Goal: Transaction & Acquisition: Purchase product/service

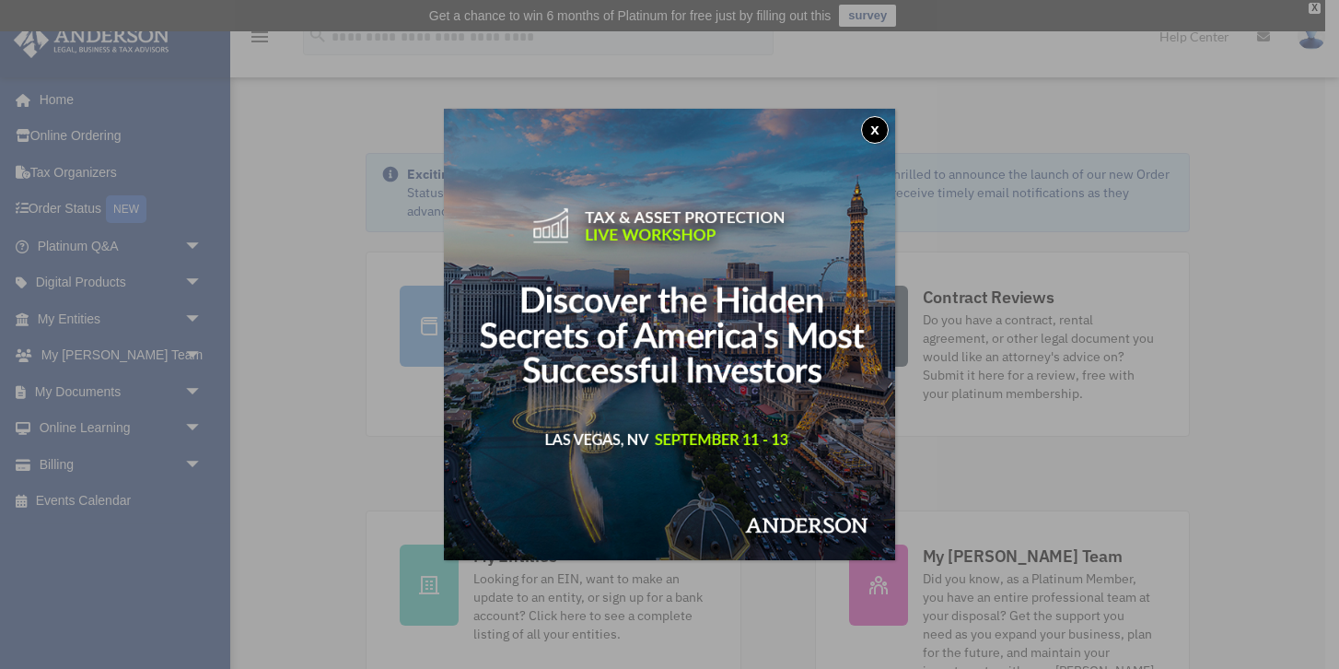
click at [883, 128] on button "x" at bounding box center [875, 130] width 28 height 28
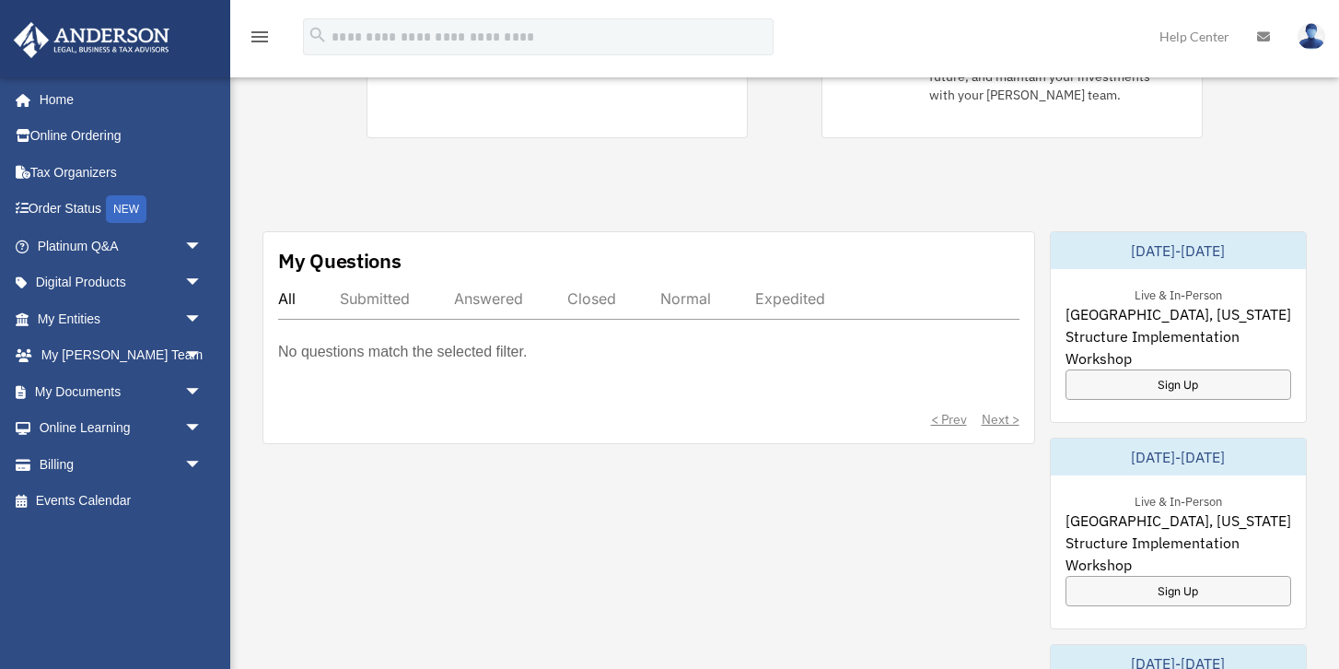
scroll to position [589, 0]
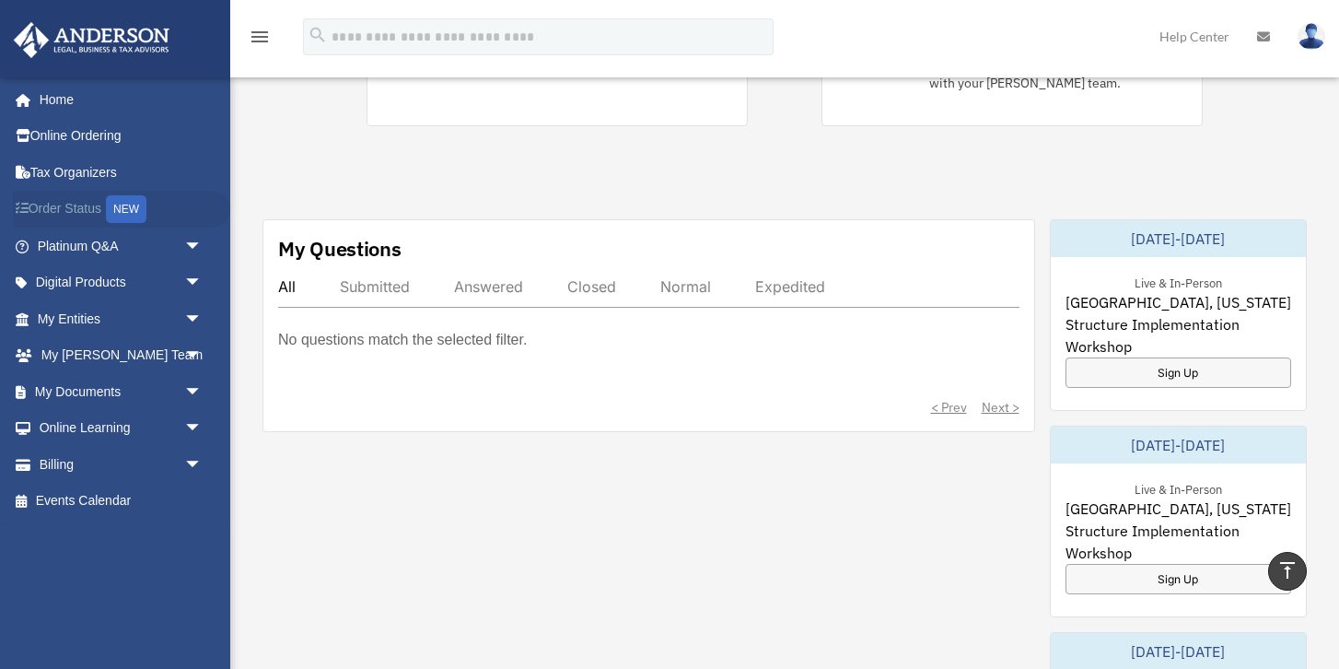
click at [130, 206] on div "NEW" at bounding box center [126, 209] width 41 height 28
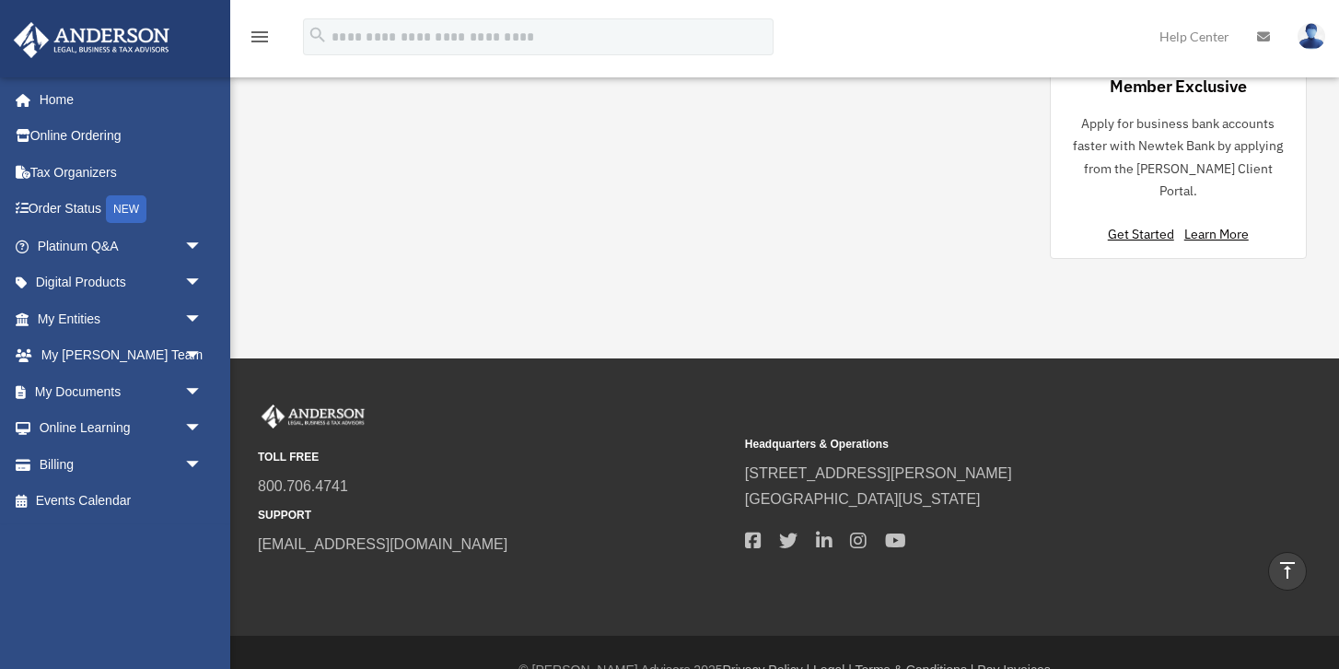
scroll to position [1624, 0]
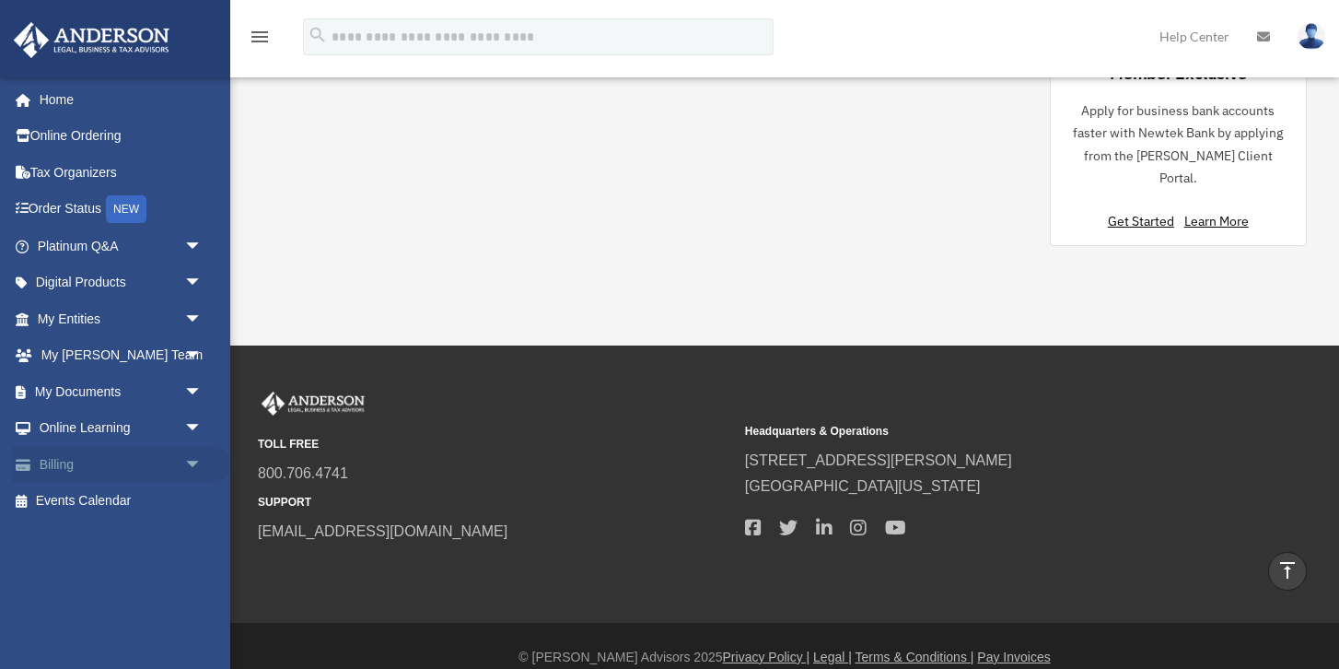
click at [120, 470] on link "Billing arrow_drop_down" at bounding box center [121, 464] width 217 height 37
click at [197, 461] on span "arrow_drop_down" at bounding box center [202, 465] width 37 height 38
click at [133, 507] on link "$ Open Invoices" at bounding box center [128, 502] width 205 height 38
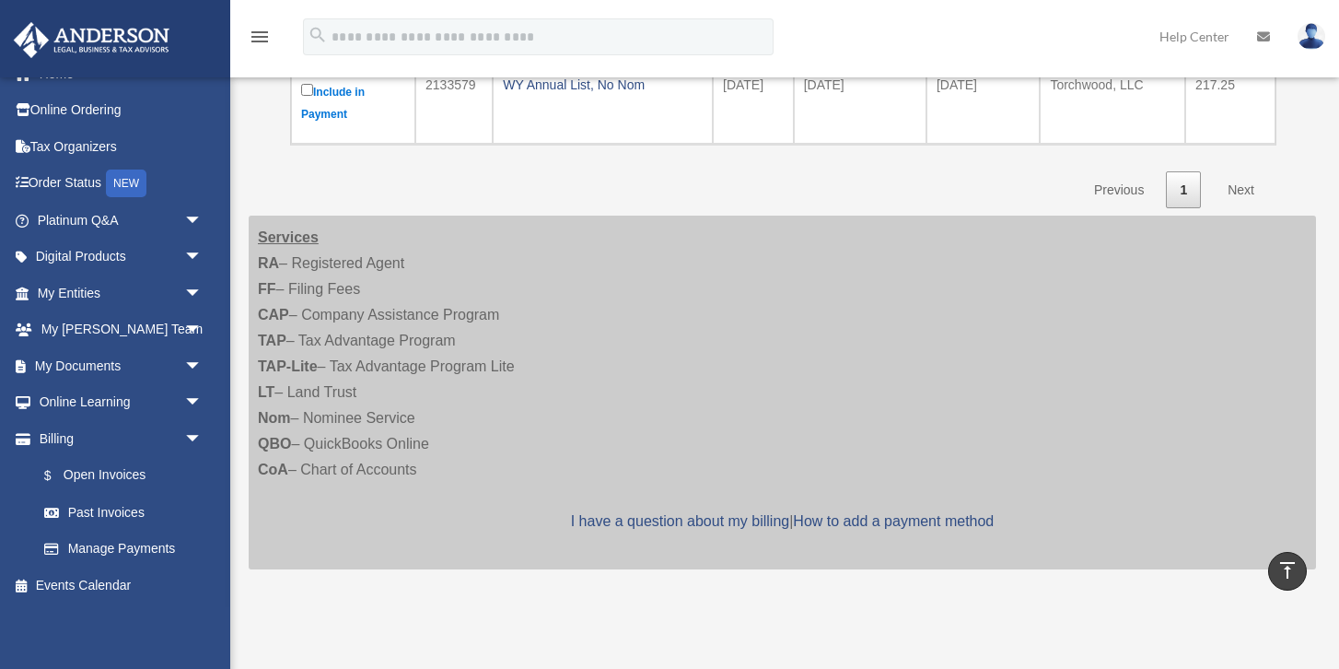
scroll to position [508, 0]
click at [1239, 192] on link "Next" at bounding box center [1241, 192] width 54 height 38
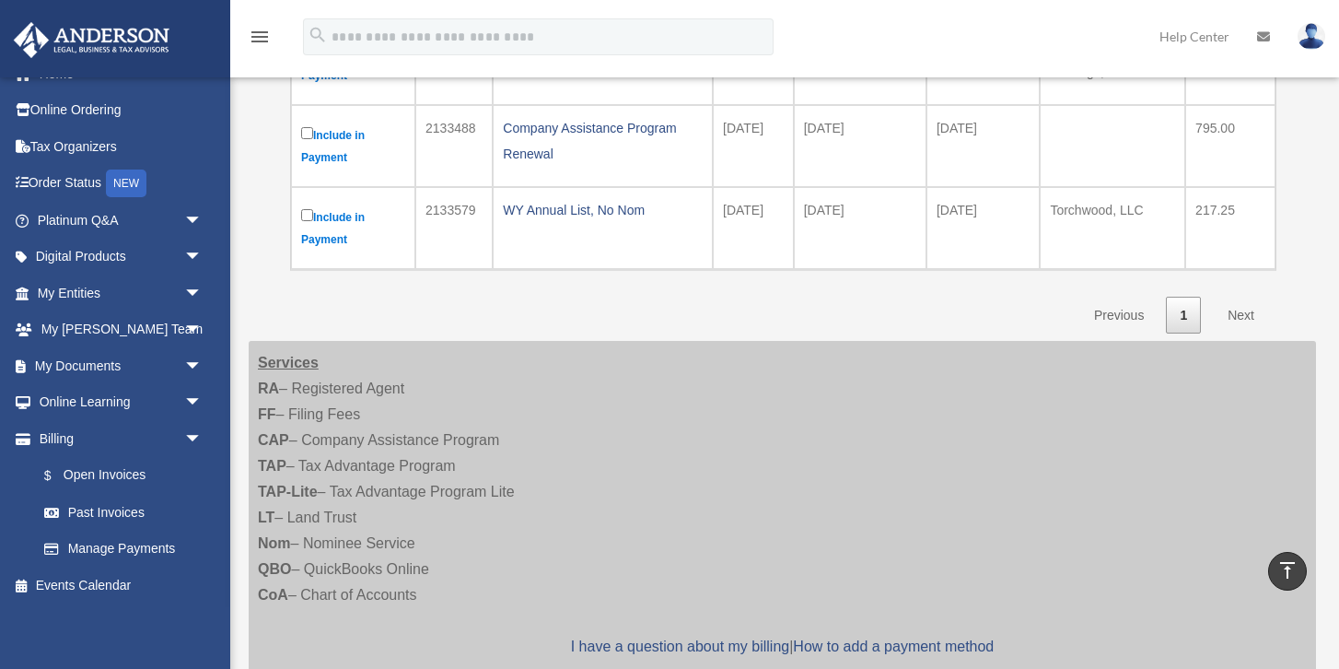
scroll to position [252, 0]
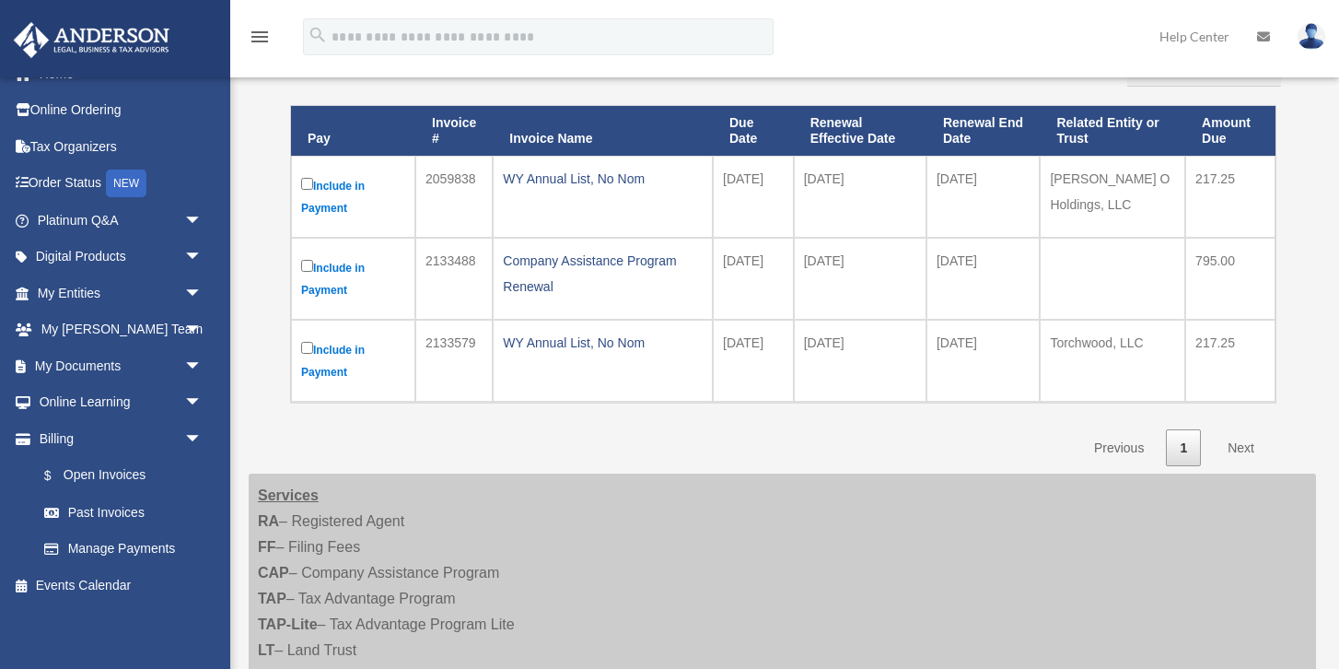
click at [1230, 446] on link "Next" at bounding box center [1241, 448] width 54 height 38
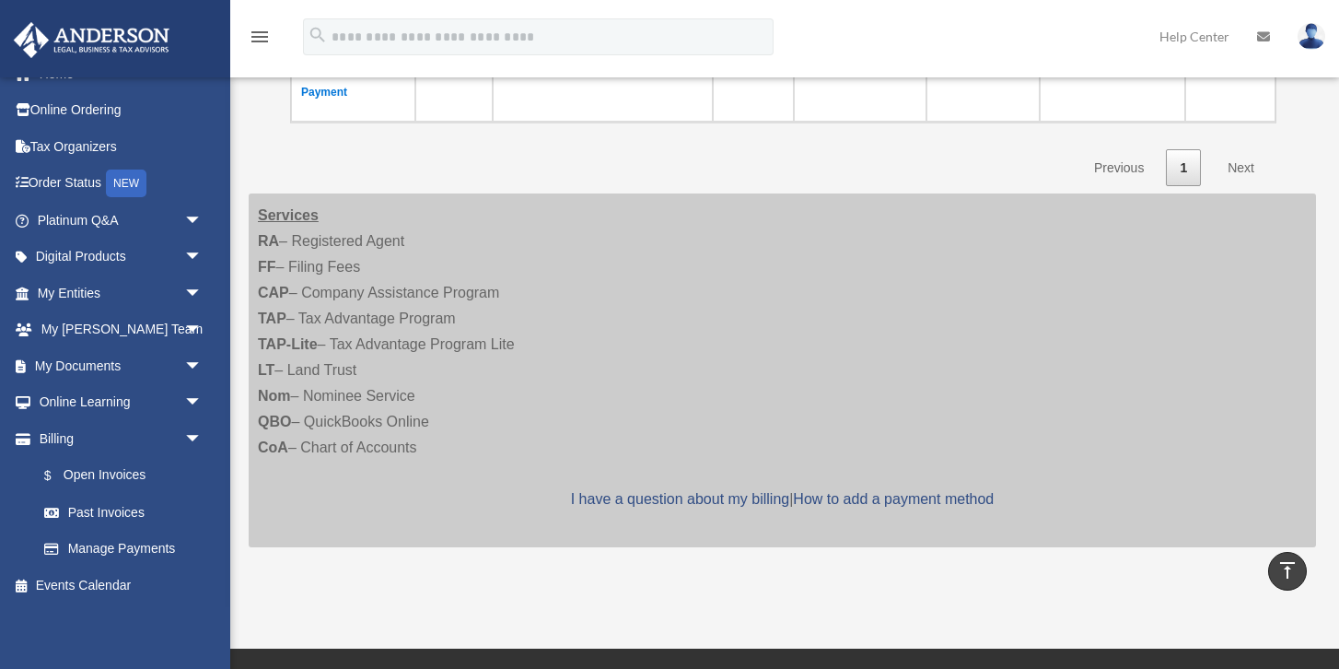
scroll to position [357, 0]
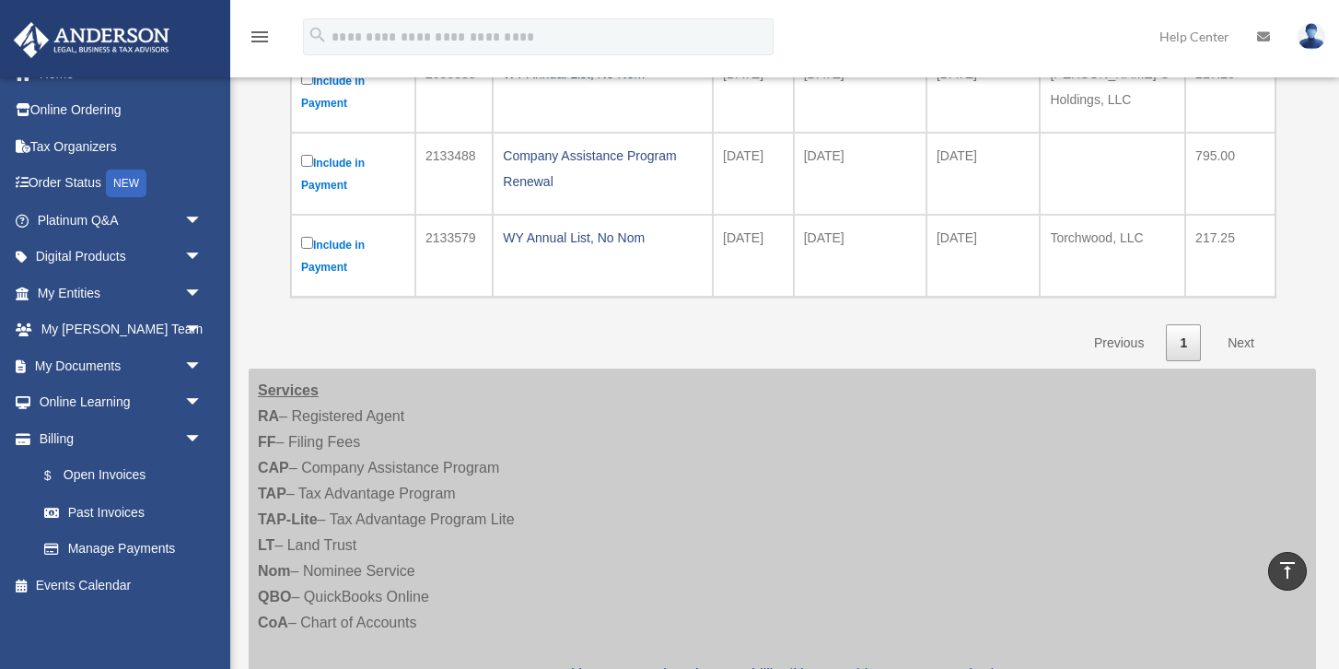
click at [1243, 350] on link "Next" at bounding box center [1241, 343] width 54 height 38
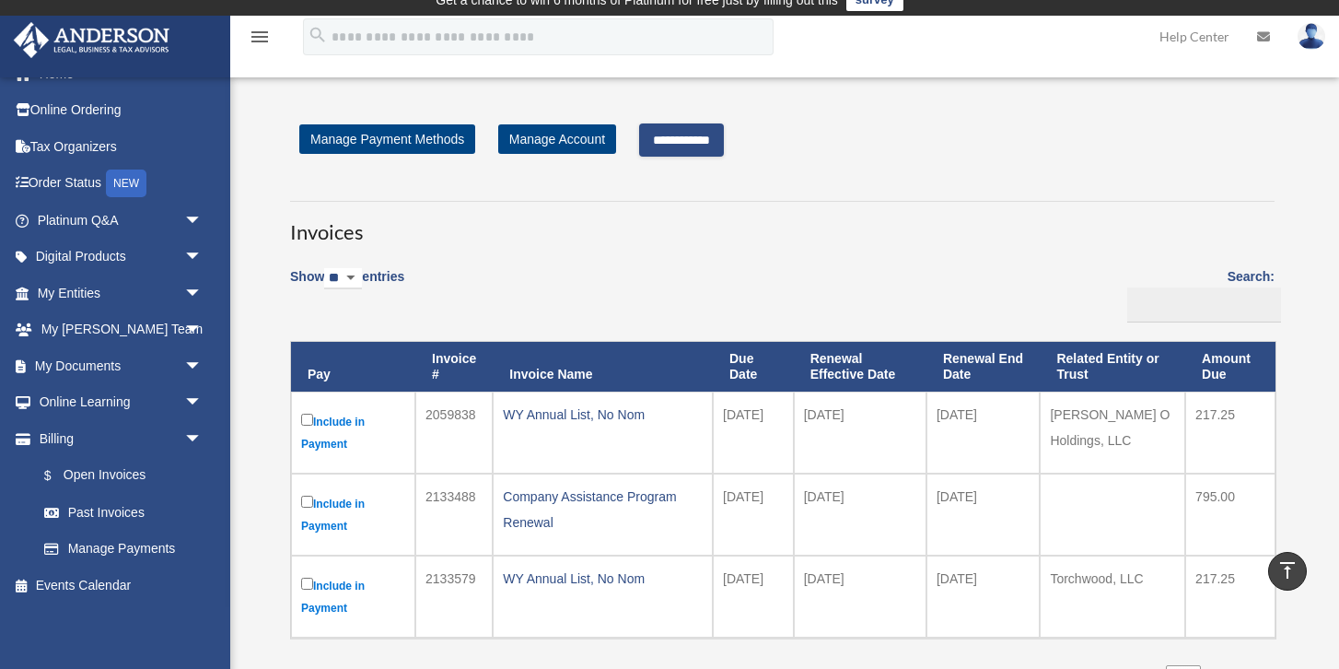
scroll to position [0, 0]
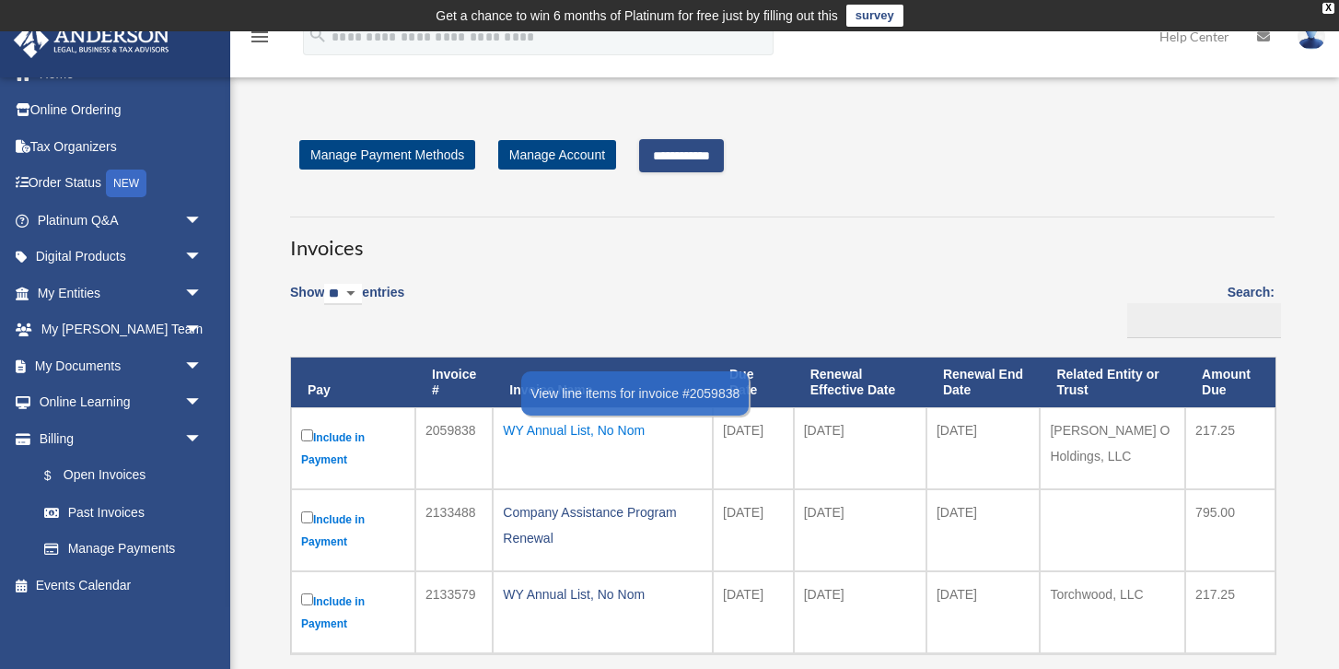
click at [619, 433] on div "WY Annual List, No Nom" at bounding box center [603, 430] width 200 height 26
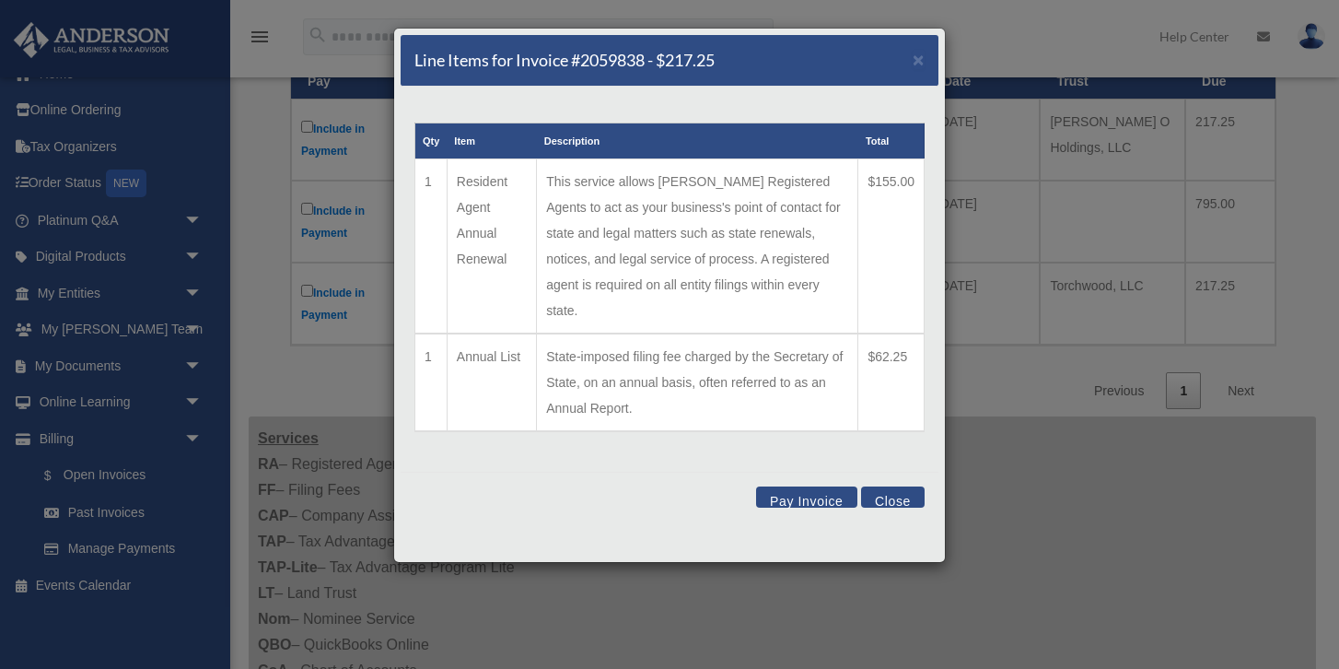
scroll to position [319, 0]
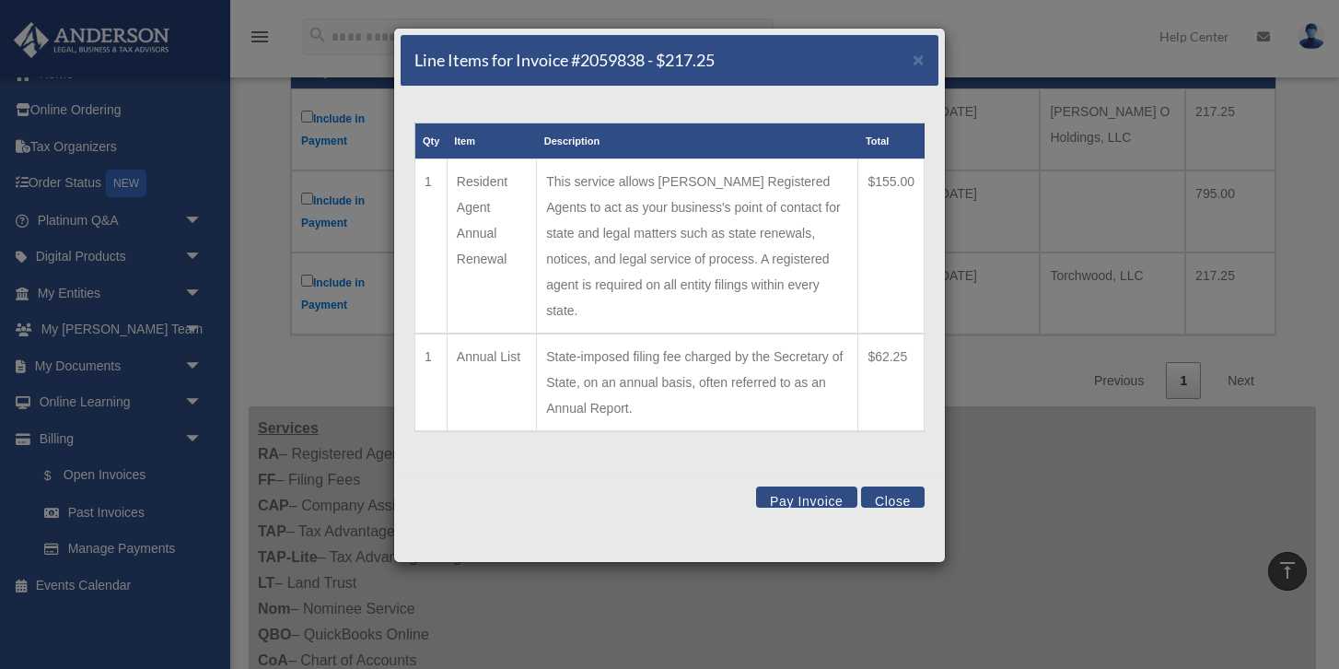
click at [809, 486] on button "Pay Invoice" at bounding box center [806, 496] width 101 height 21
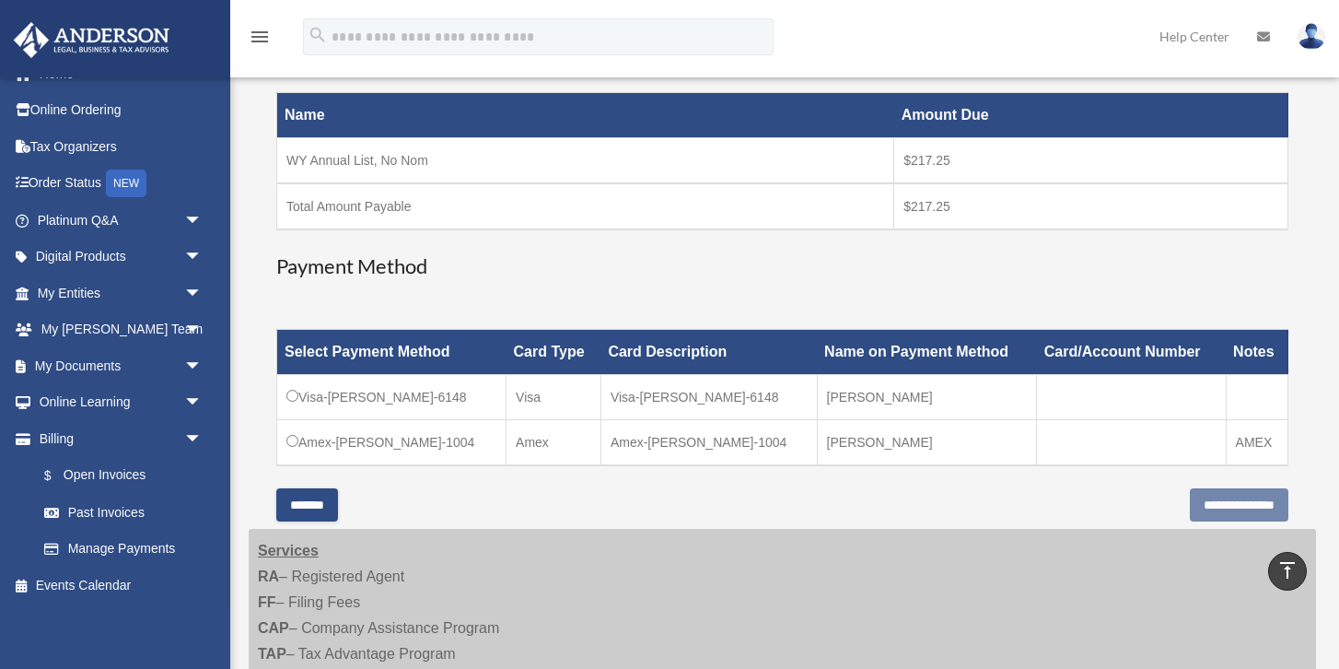
scroll to position [320, 0]
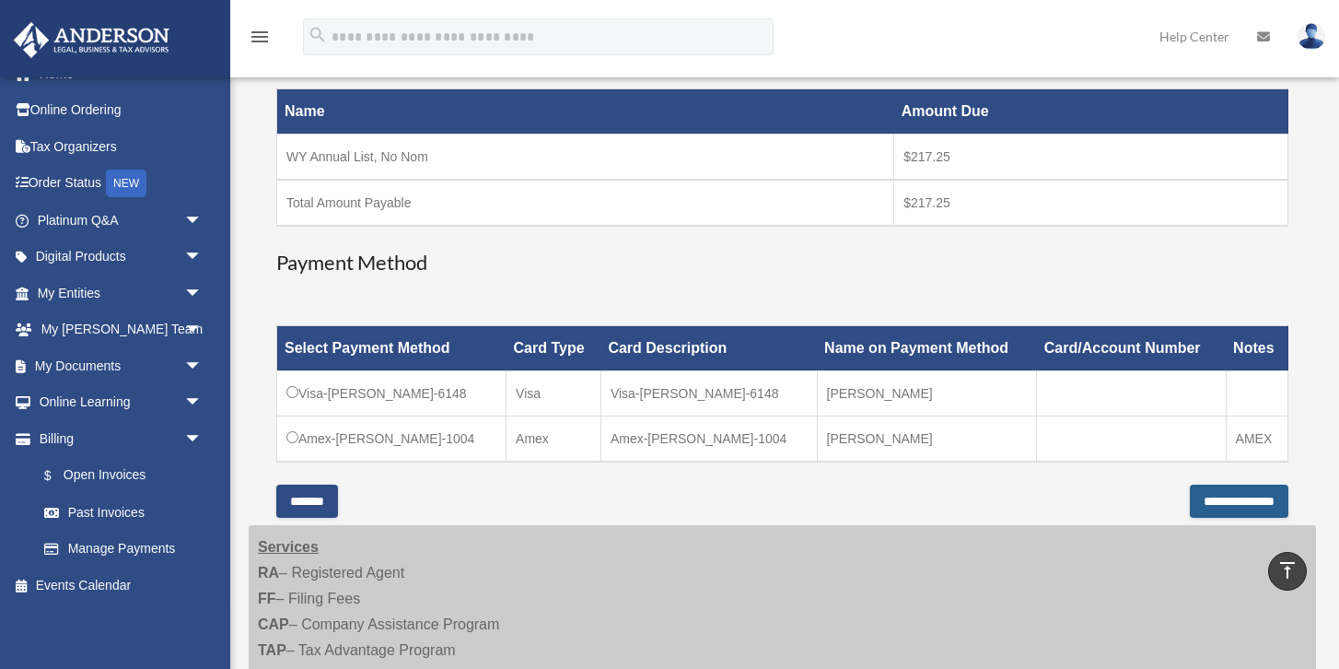
click at [1190, 503] on input "**********" at bounding box center [1239, 501] width 99 height 33
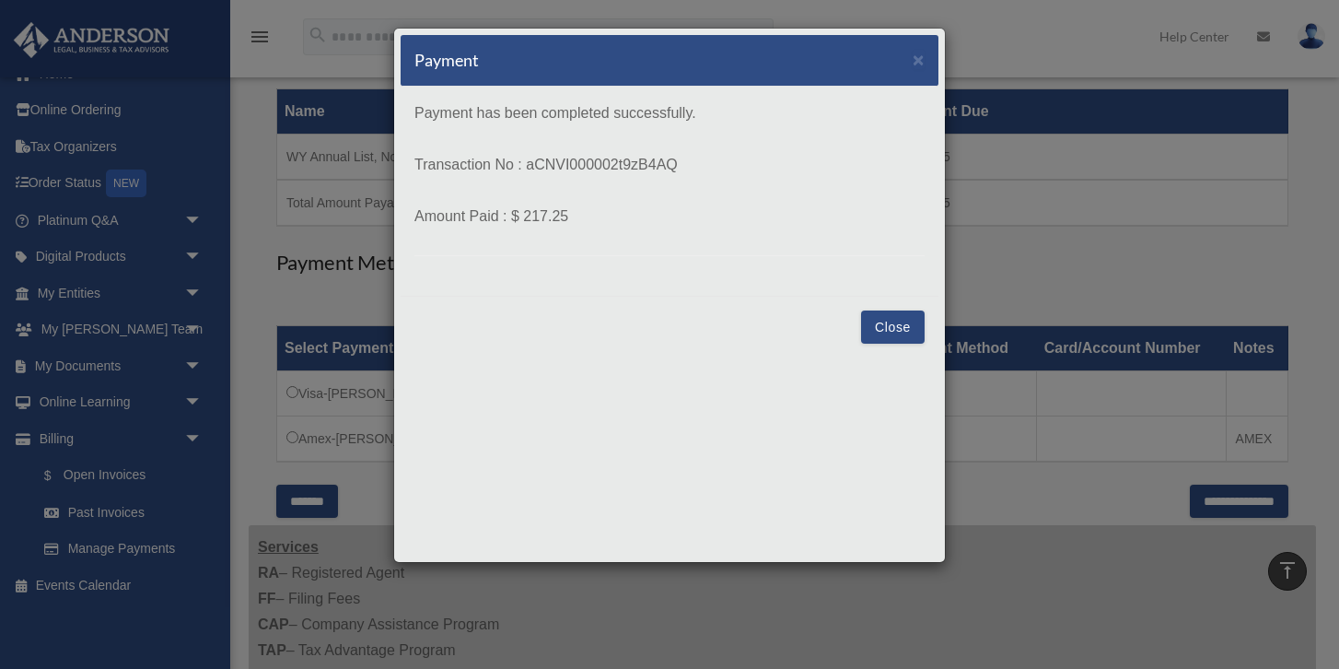
click at [899, 328] on button "Close" at bounding box center [893, 326] width 64 height 33
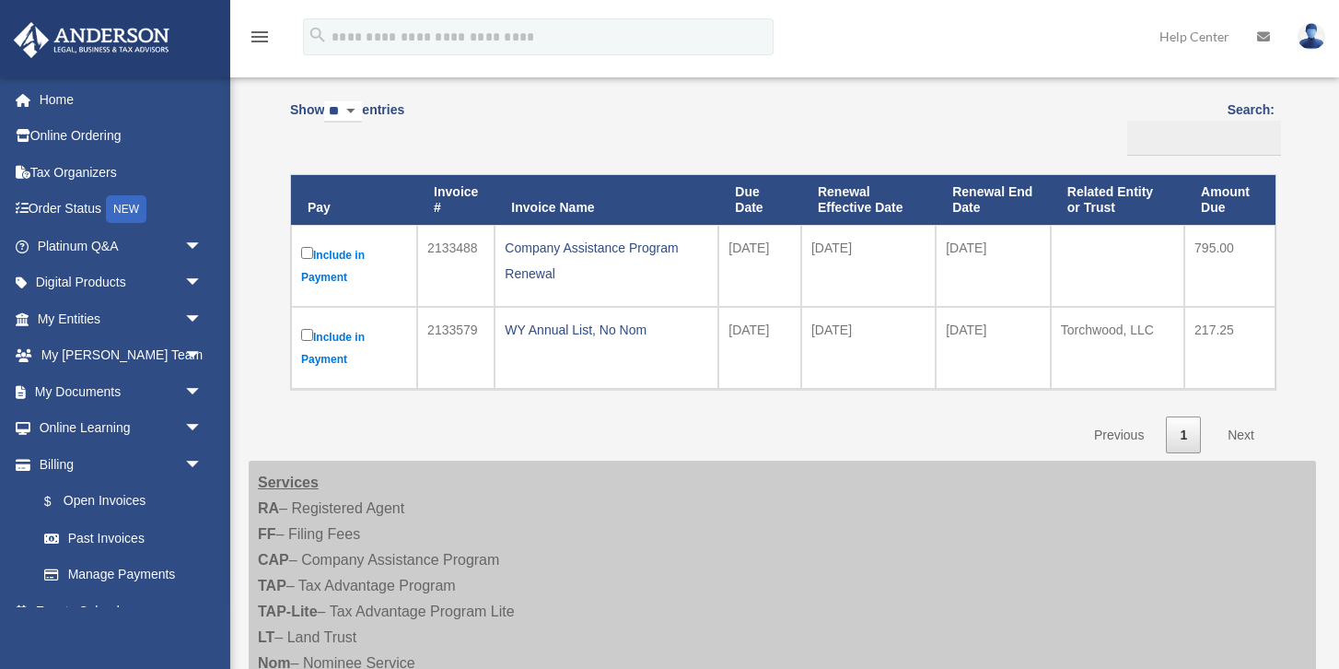
scroll to position [183, 0]
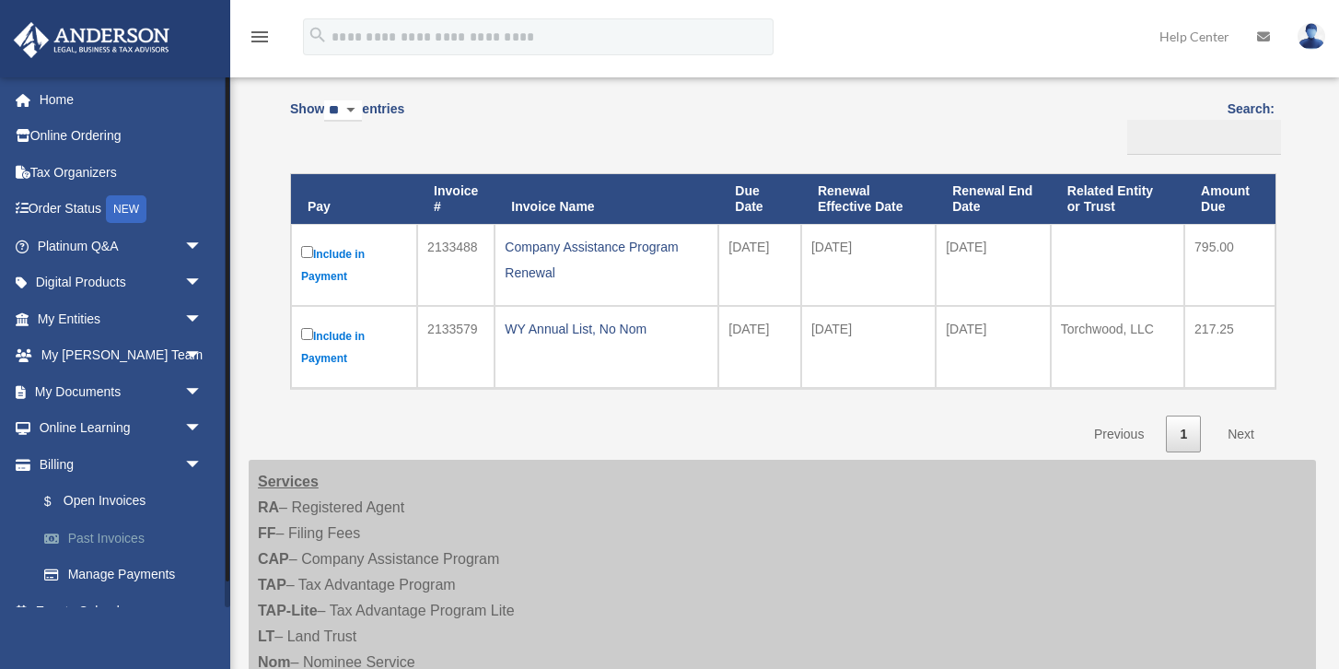
click at [131, 547] on link "Past Invoices" at bounding box center [128, 538] width 205 height 37
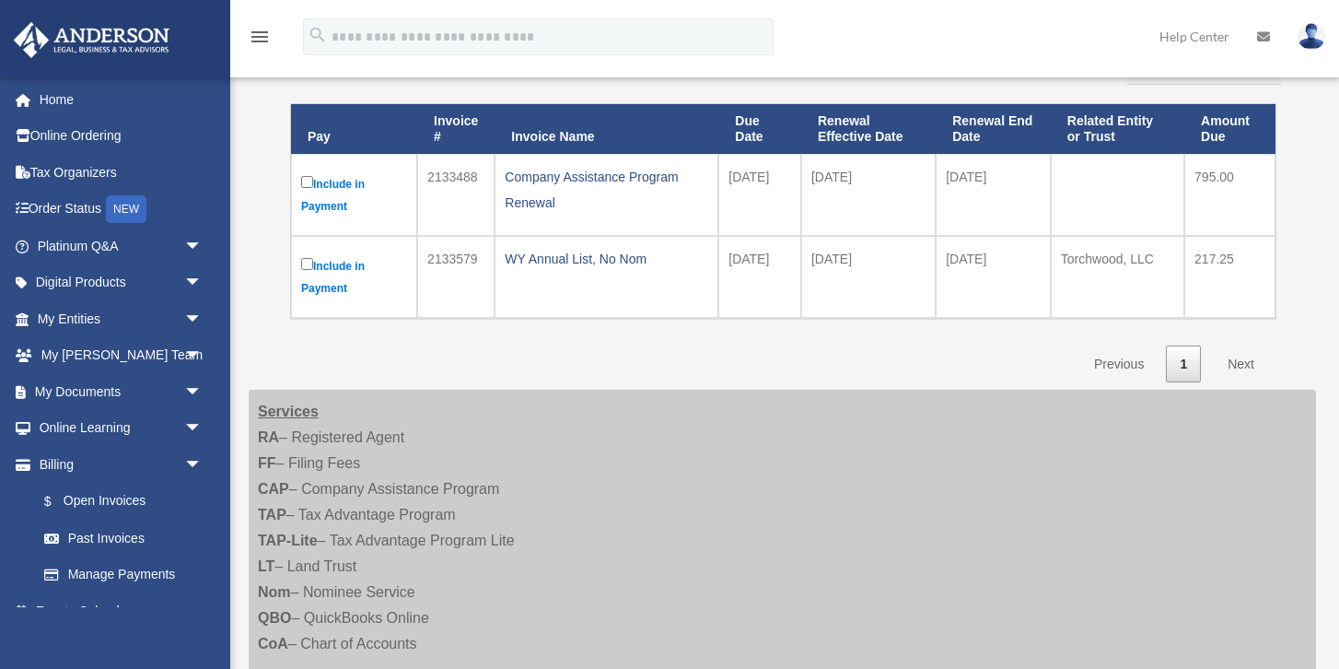
scroll to position [274, 0]
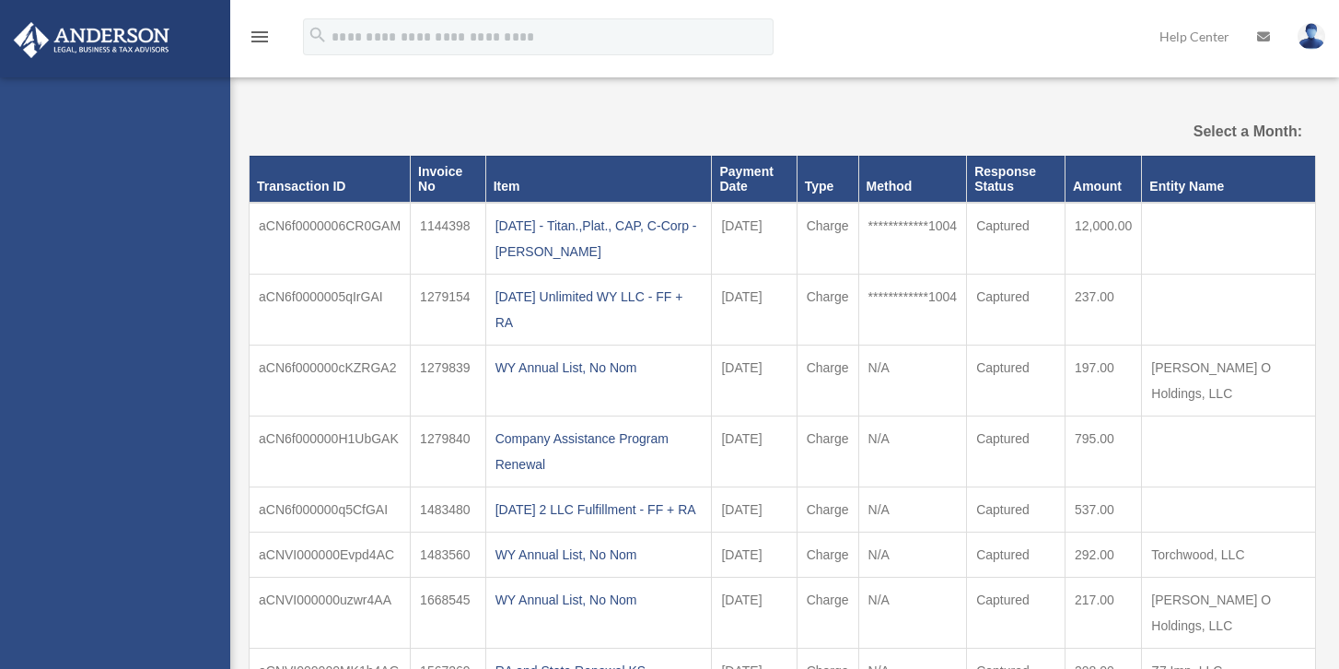
select select
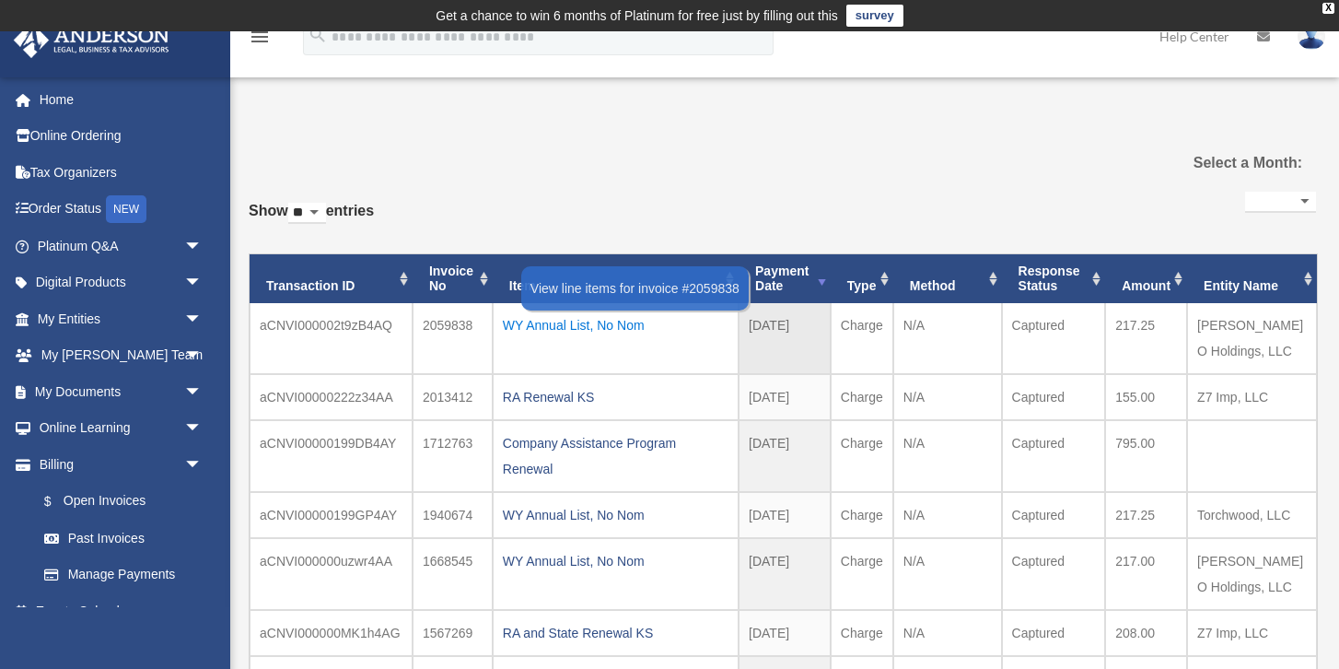
click at [569, 329] on div "WY Annual List, No Nom" at bounding box center [616, 325] width 226 height 26
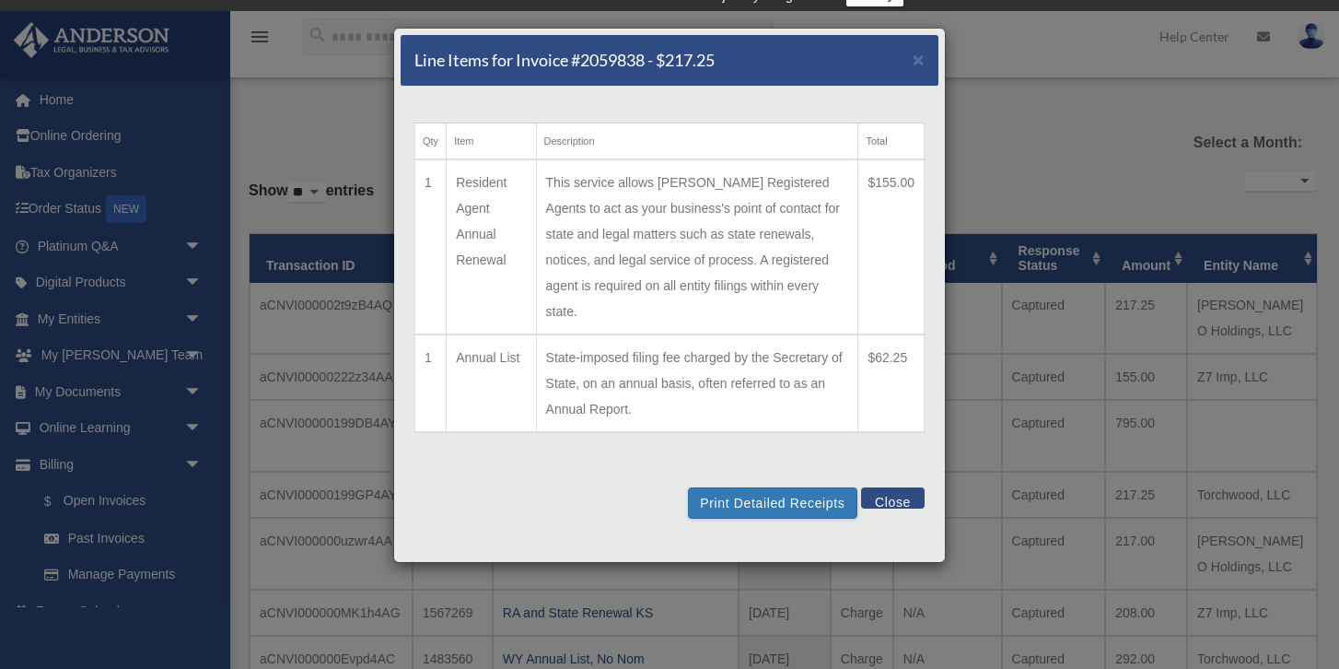
scroll to position [29, 0]
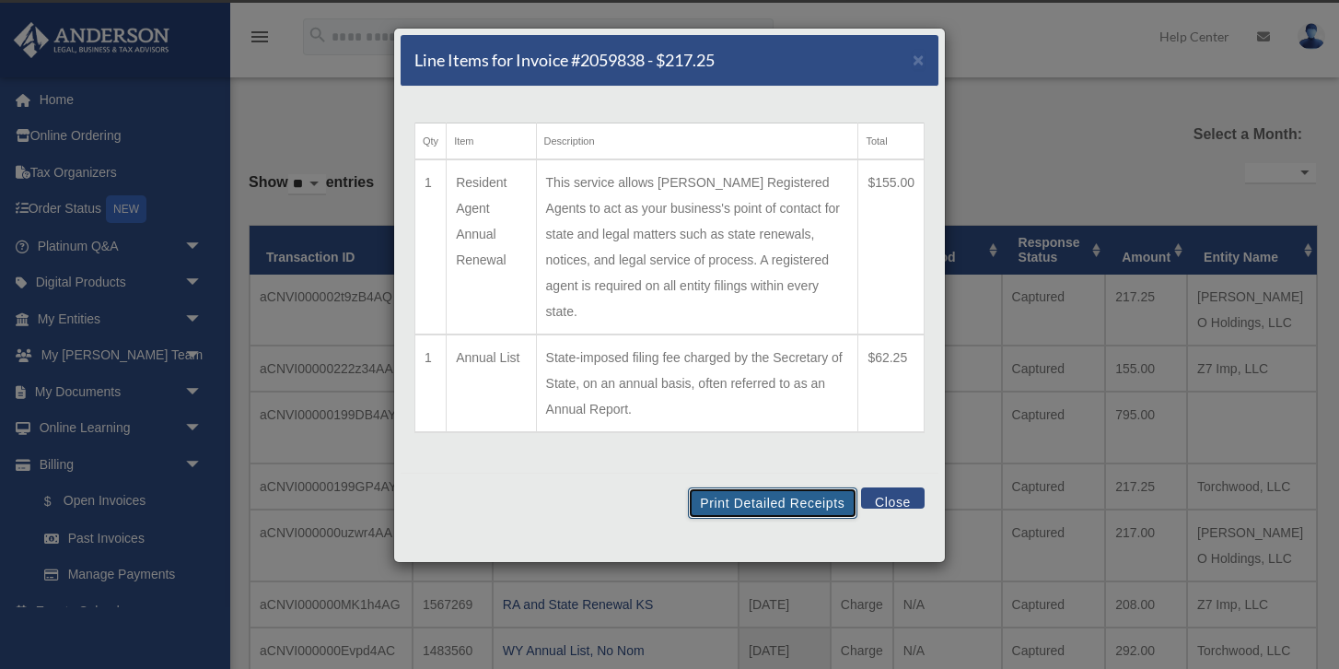
click at [812, 487] on button "Print Detailed Receipts" at bounding box center [772, 502] width 169 height 31
